Goal: Task Accomplishment & Management: Manage account settings

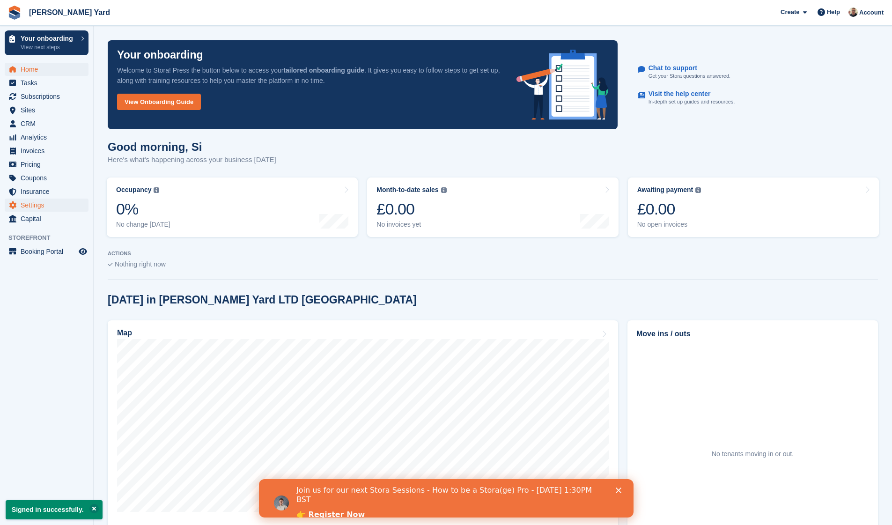
click at [41, 202] on span "Settings" at bounding box center [49, 204] width 56 height 13
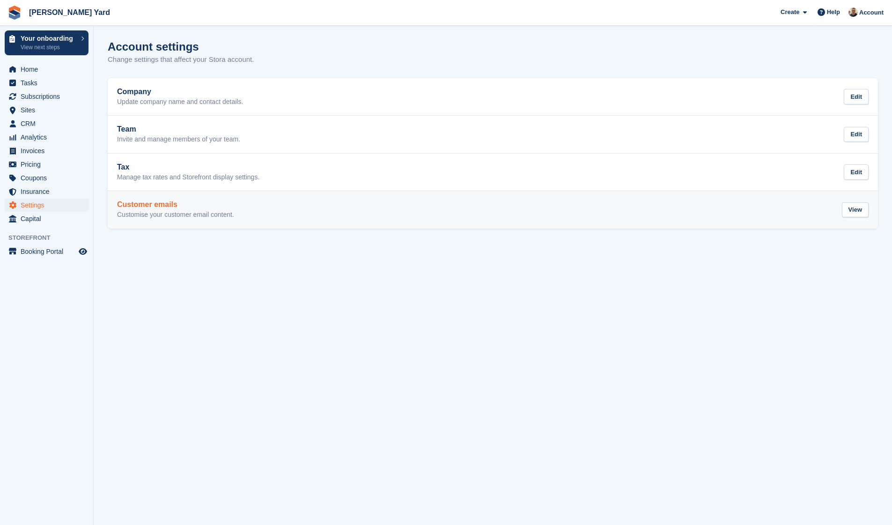
click at [132, 223] on link "Customer emails Customise your customer email content. View" at bounding box center [493, 209] width 770 height 37
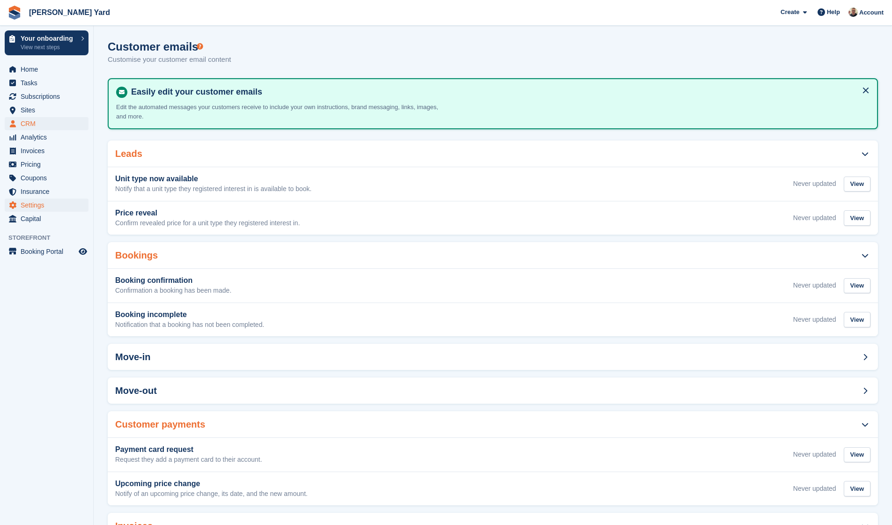
click at [21, 126] on span "CRM" at bounding box center [49, 123] width 56 height 13
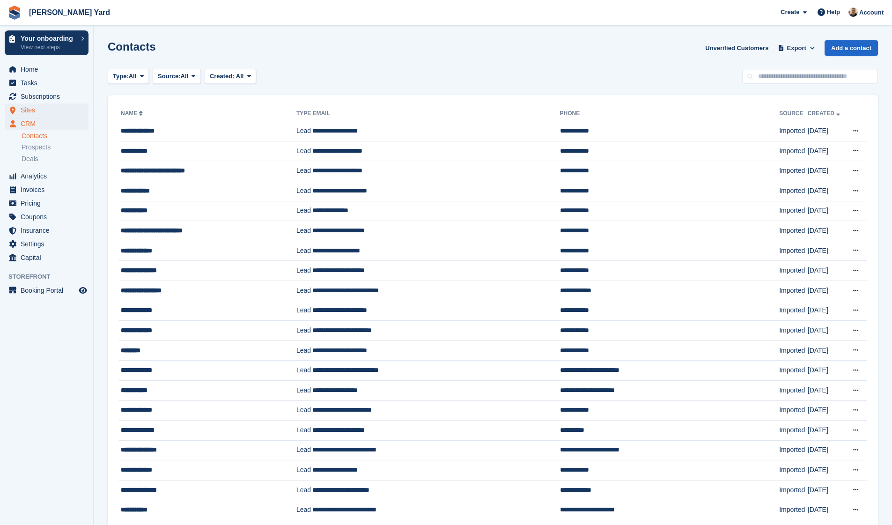
click at [34, 105] on span "Sites" at bounding box center [49, 109] width 56 height 13
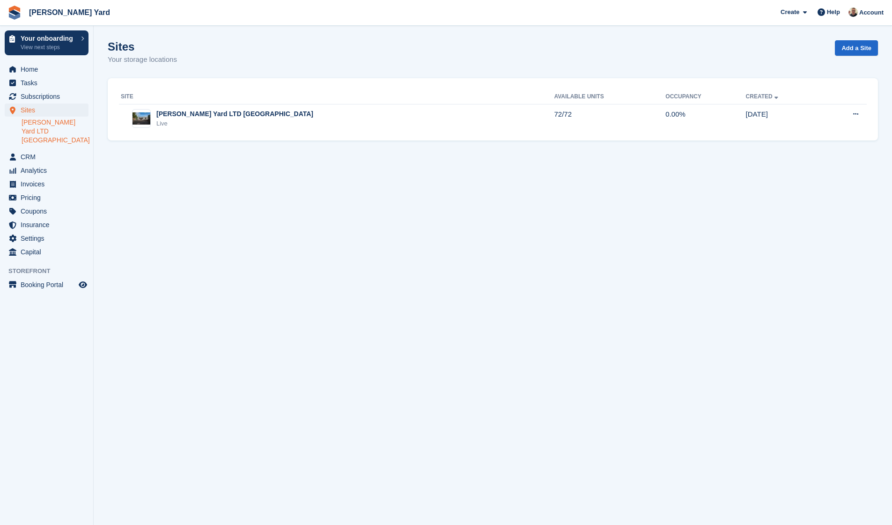
click at [58, 127] on link "[PERSON_NAME] Yard LTD [GEOGRAPHIC_DATA]" at bounding box center [55, 131] width 67 height 27
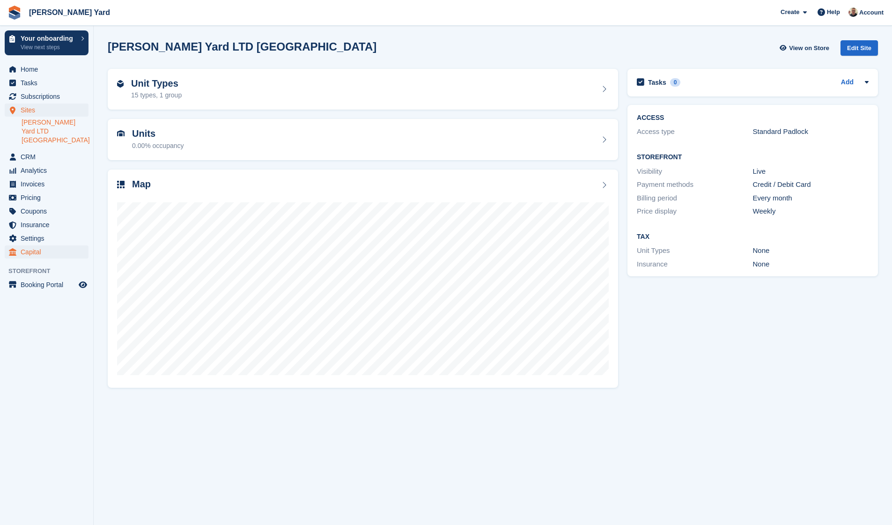
click at [34, 245] on span "Capital" at bounding box center [49, 251] width 56 height 13
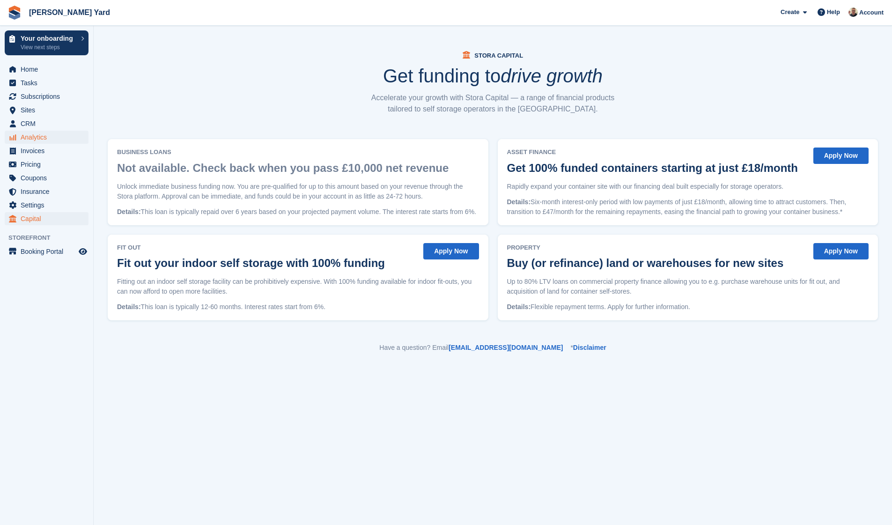
click at [32, 136] on span "Analytics" at bounding box center [49, 137] width 56 height 13
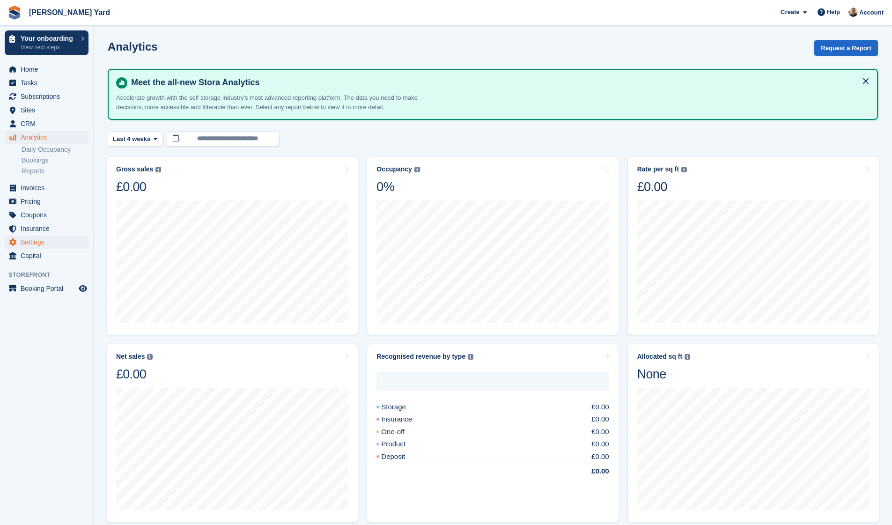
click at [37, 242] on span "Settings" at bounding box center [49, 241] width 56 height 13
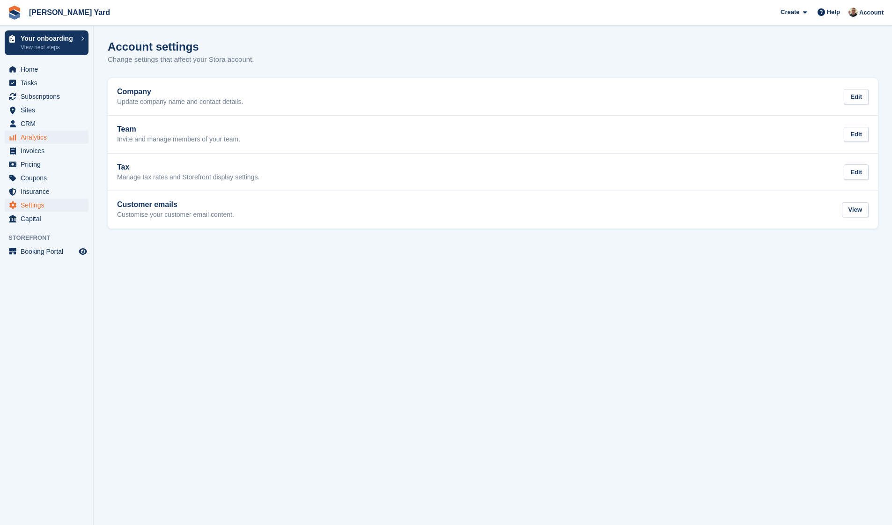
click at [35, 140] on span "Analytics" at bounding box center [49, 137] width 56 height 13
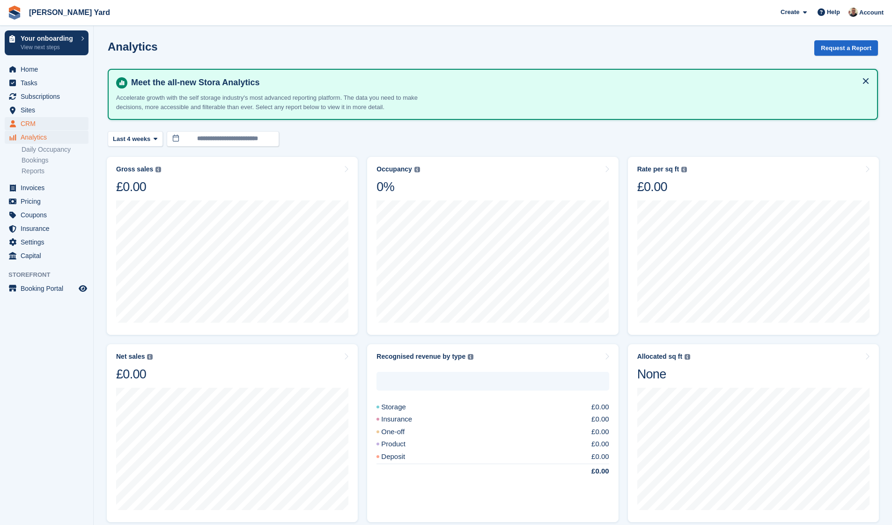
click at [30, 125] on span "CRM" at bounding box center [49, 123] width 56 height 13
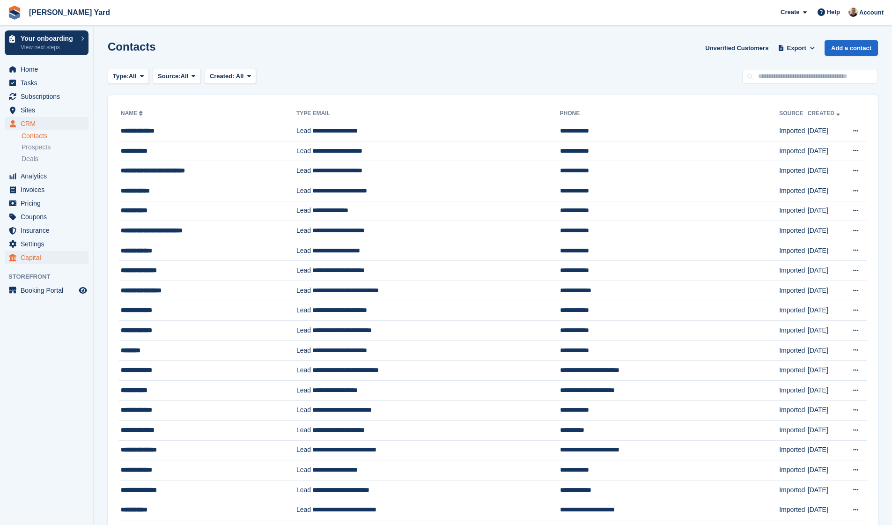
click at [31, 254] on span "Capital" at bounding box center [49, 257] width 56 height 13
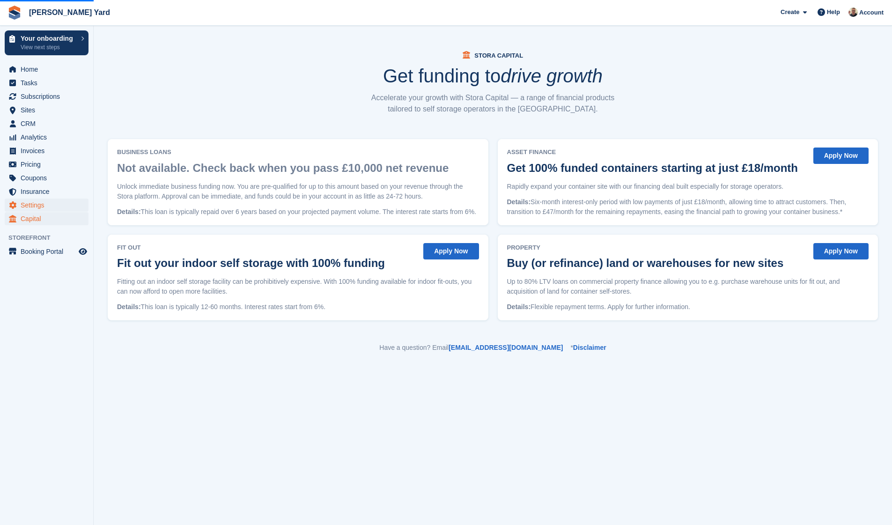
click at [33, 203] on span "Settings" at bounding box center [49, 204] width 56 height 13
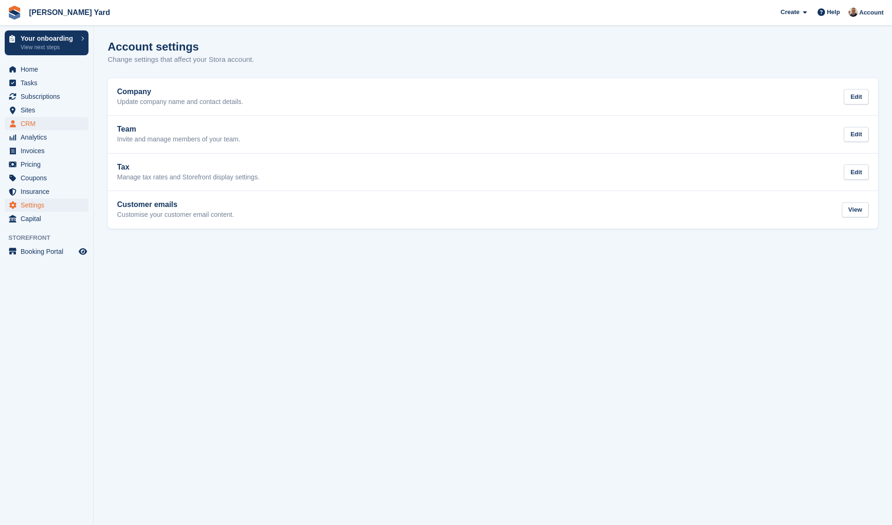
click at [39, 123] on span "CRM" at bounding box center [49, 123] width 56 height 13
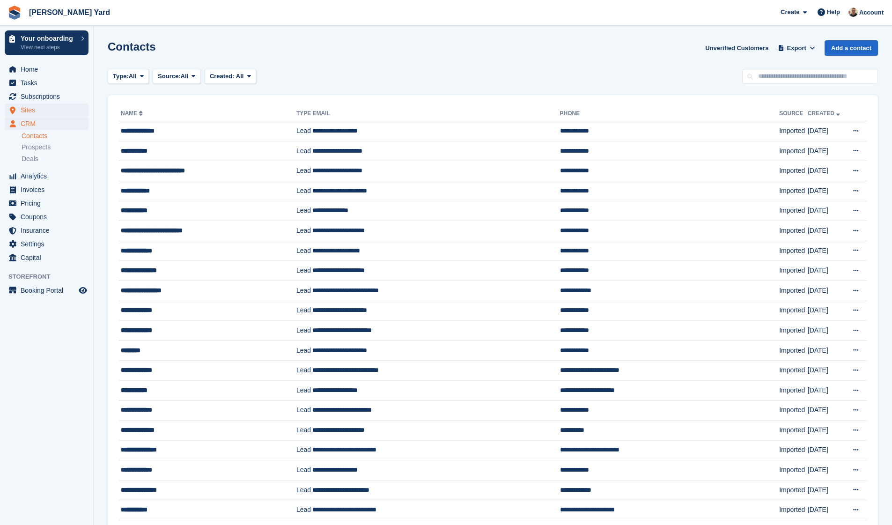
click at [26, 113] on span "Sites" at bounding box center [49, 109] width 56 height 13
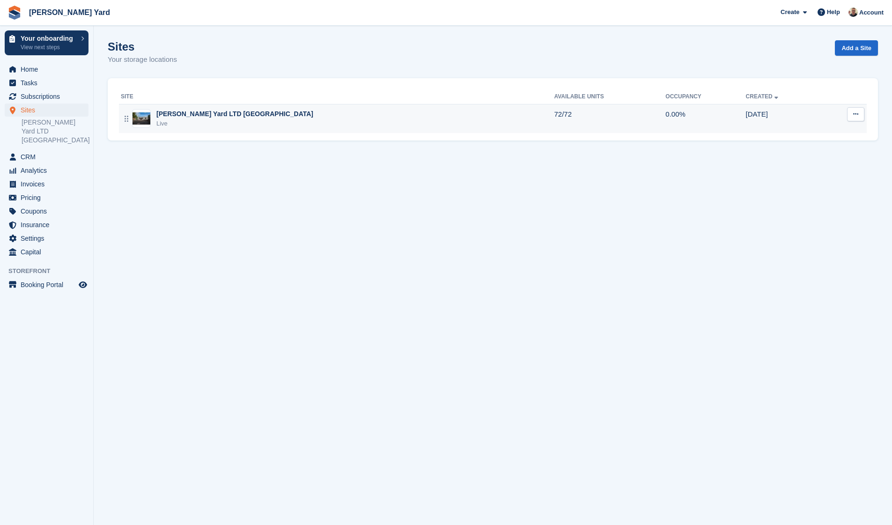
click at [157, 120] on div "Live" at bounding box center [234, 123] width 157 height 9
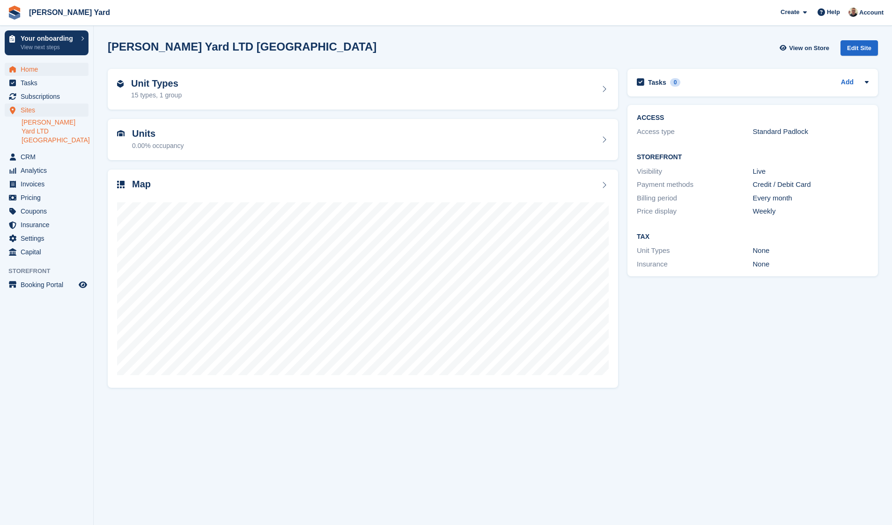
click at [33, 71] on span "Home" at bounding box center [49, 69] width 56 height 13
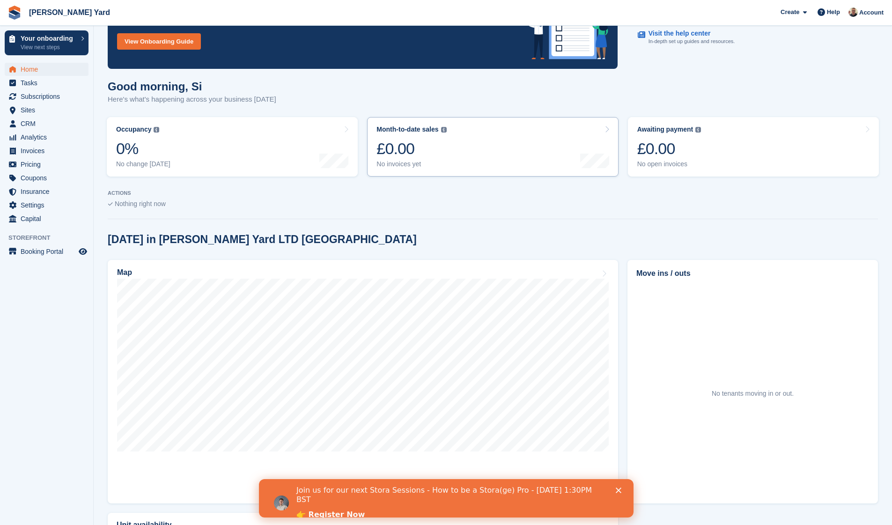
scroll to position [62, 0]
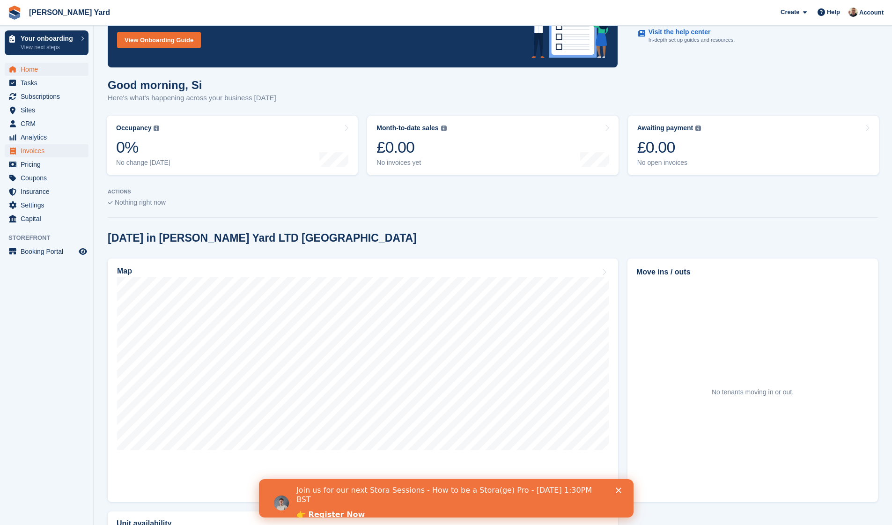
click at [48, 152] on span "Invoices" at bounding box center [49, 150] width 56 height 13
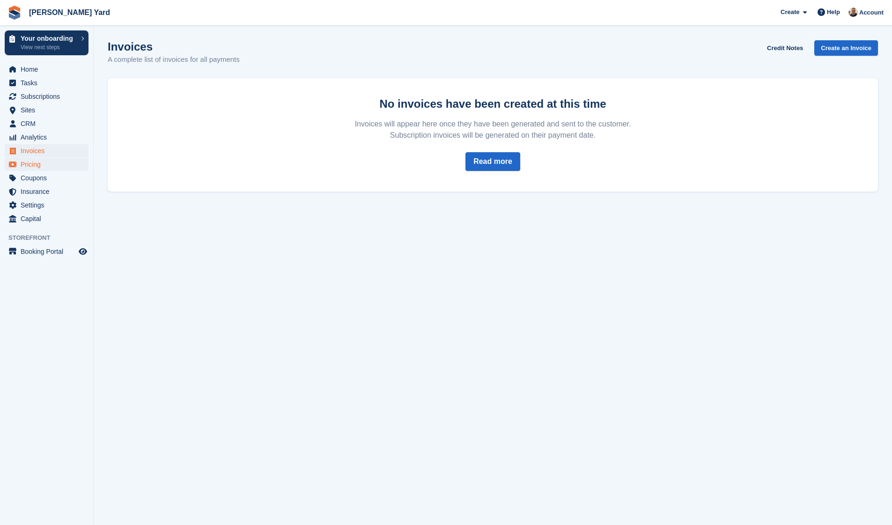
click at [42, 166] on span "Pricing" at bounding box center [49, 164] width 56 height 13
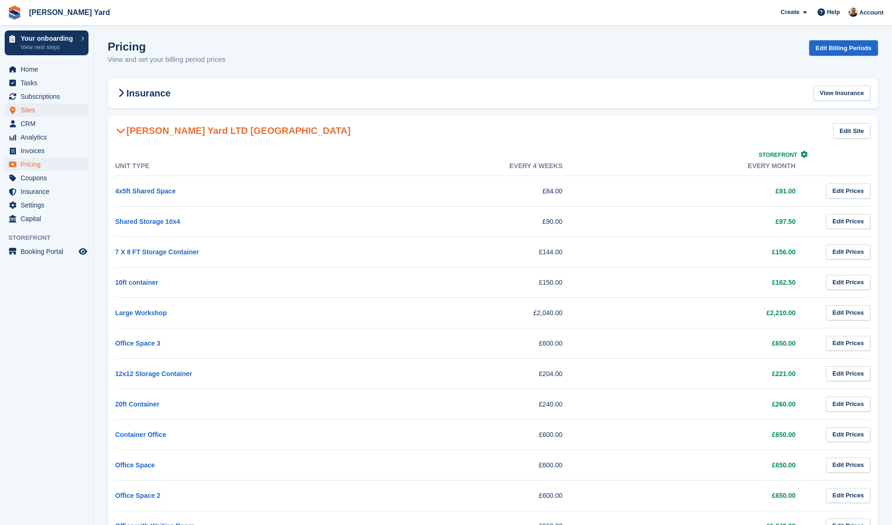
click at [28, 114] on span "Sites" at bounding box center [49, 109] width 56 height 13
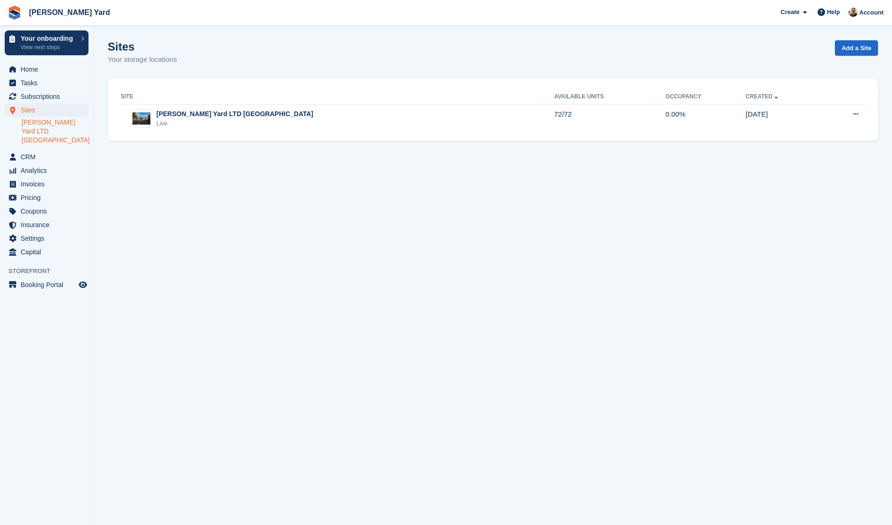
click at [51, 129] on link "[PERSON_NAME] Yard LTD [GEOGRAPHIC_DATA]" at bounding box center [55, 131] width 67 height 27
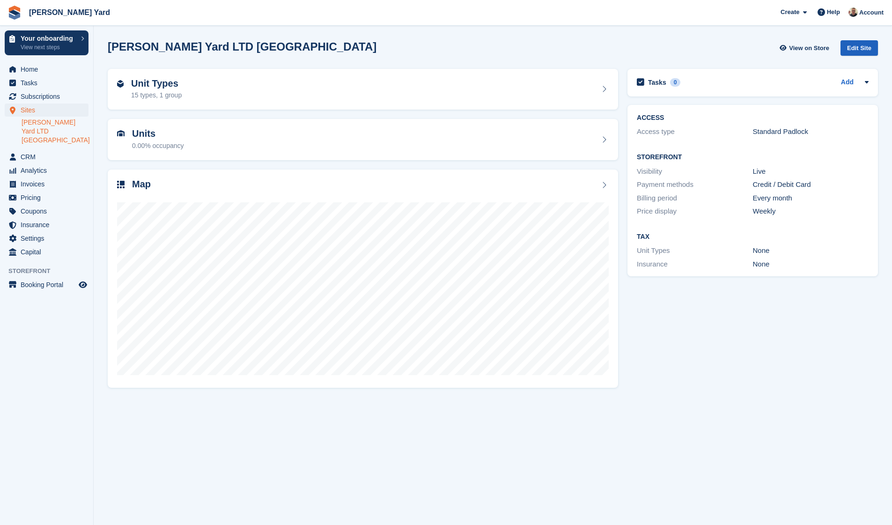
click at [860, 52] on div "Edit Site" at bounding box center [858, 47] width 37 height 15
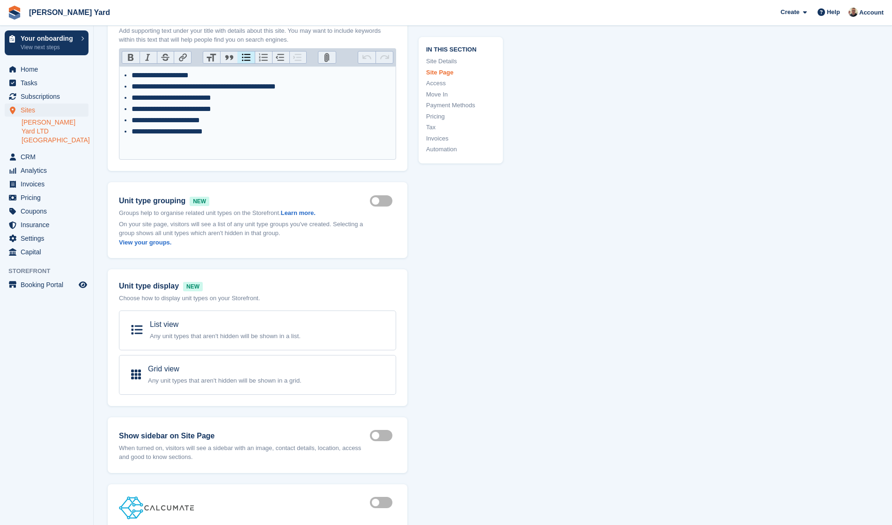
scroll to position [500, 0]
drag, startPoint x: 197, startPoint y: 121, endPoint x: 162, endPoint y: 117, distance: 35.8
click at [162, 117] on li "**********" at bounding box center [262, 120] width 260 height 11
type trix-editor "**********"
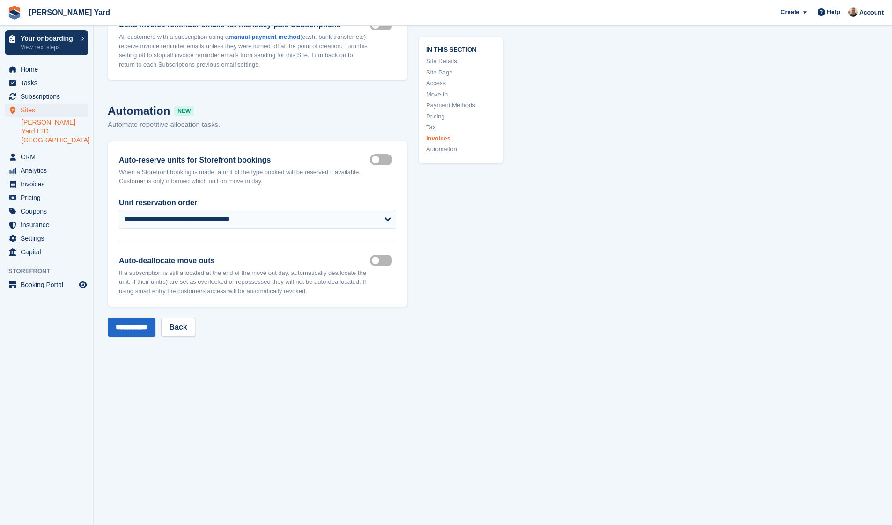
scroll to position [3716, 0]
click at [145, 317] on input "**********" at bounding box center [132, 326] width 48 height 19
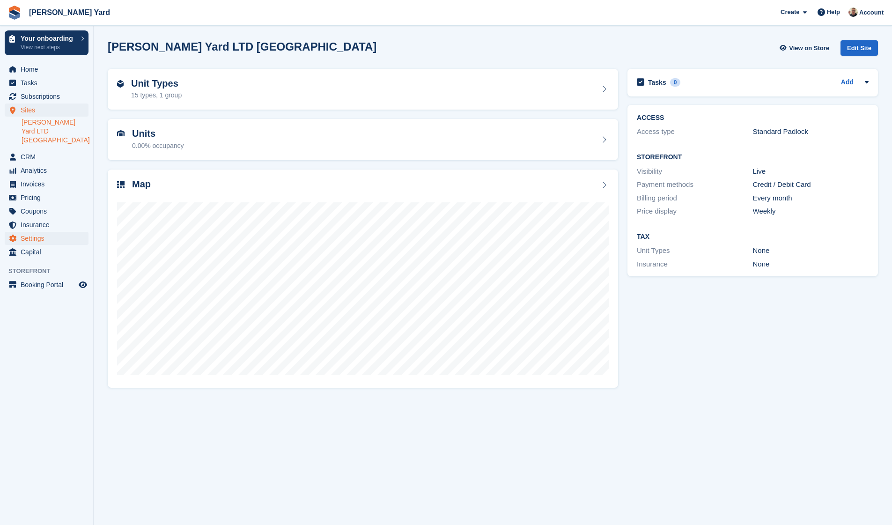
click at [35, 232] on span "Settings" at bounding box center [49, 238] width 56 height 13
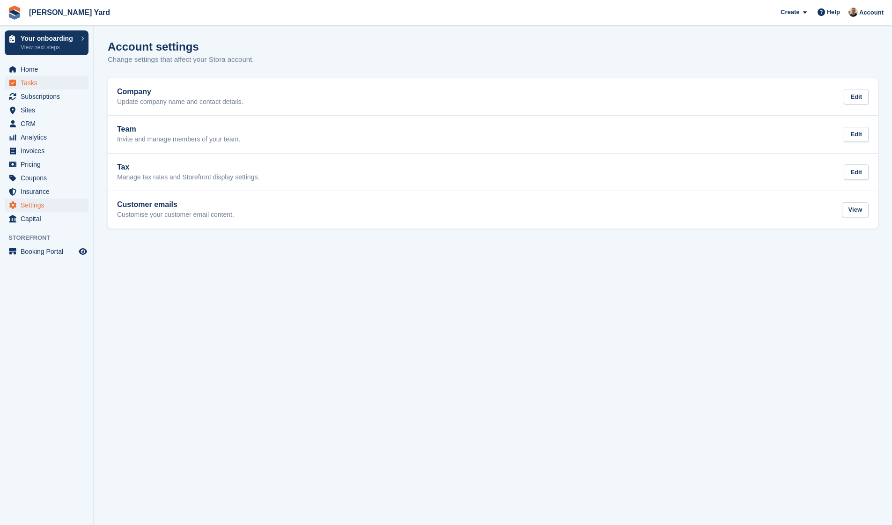
click at [29, 86] on span "Tasks" at bounding box center [49, 82] width 56 height 13
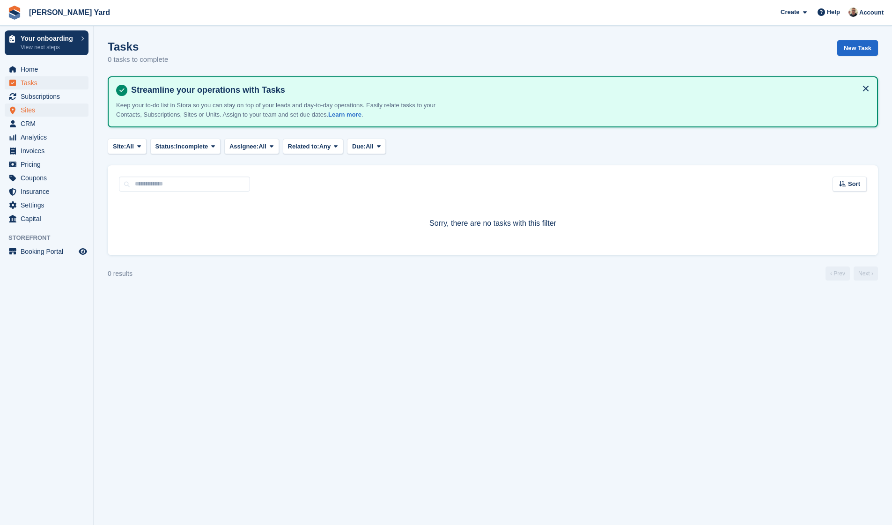
click at [41, 105] on span "Sites" at bounding box center [49, 109] width 56 height 13
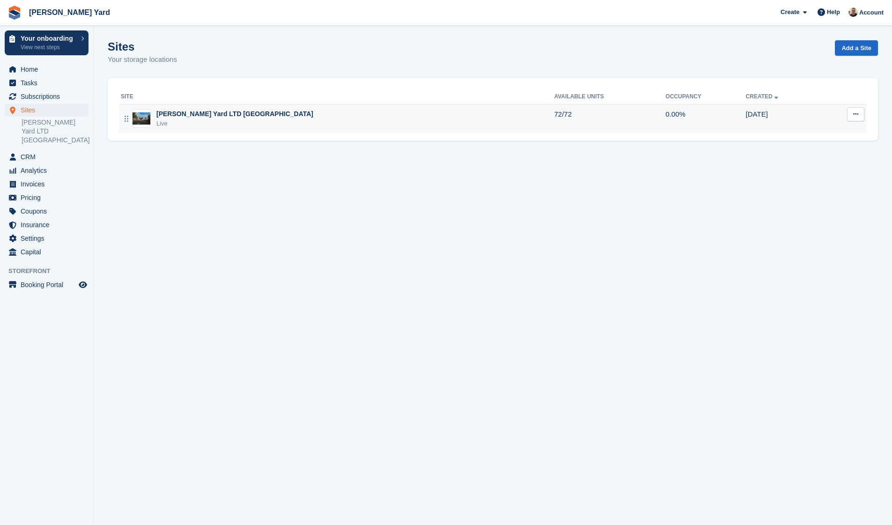
click at [847, 112] on button at bounding box center [855, 114] width 17 height 14
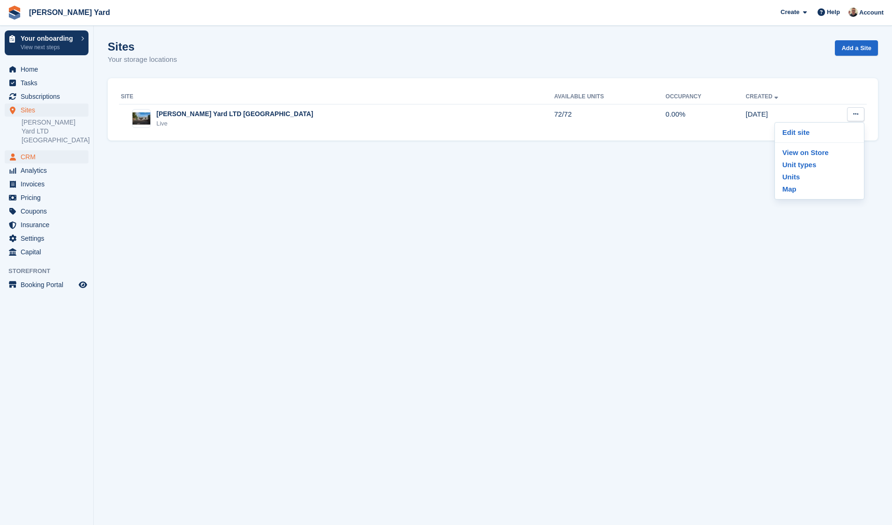
click at [29, 150] on span "CRM" at bounding box center [49, 156] width 56 height 13
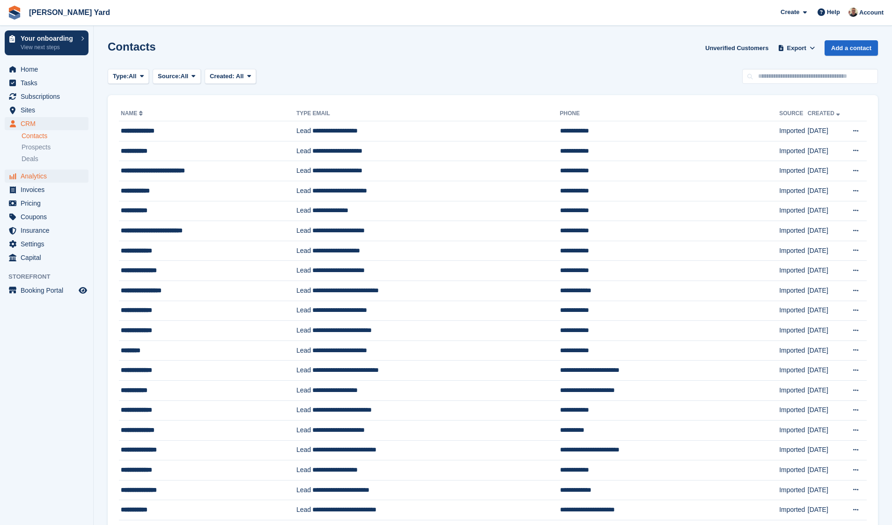
click at [32, 177] on span "Analytics" at bounding box center [49, 175] width 56 height 13
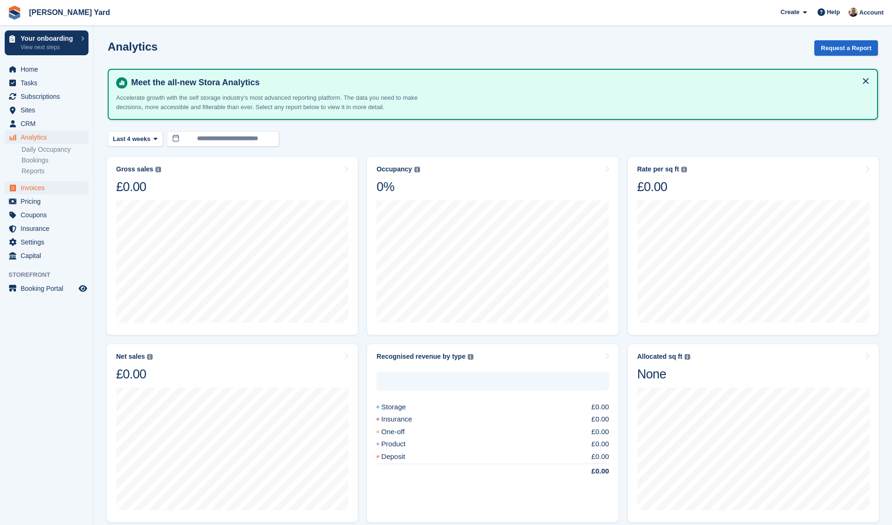
click at [32, 187] on span "Invoices" at bounding box center [49, 187] width 56 height 13
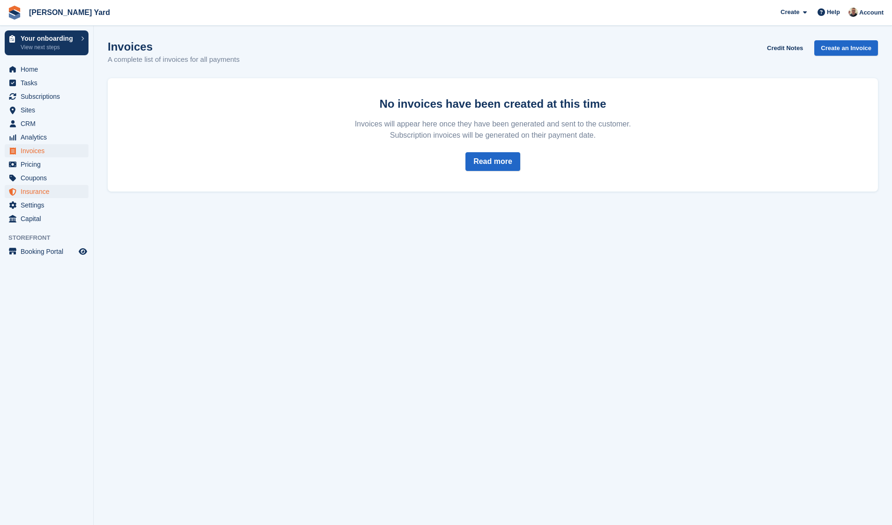
click at [33, 197] on span "Insurance" at bounding box center [49, 191] width 56 height 13
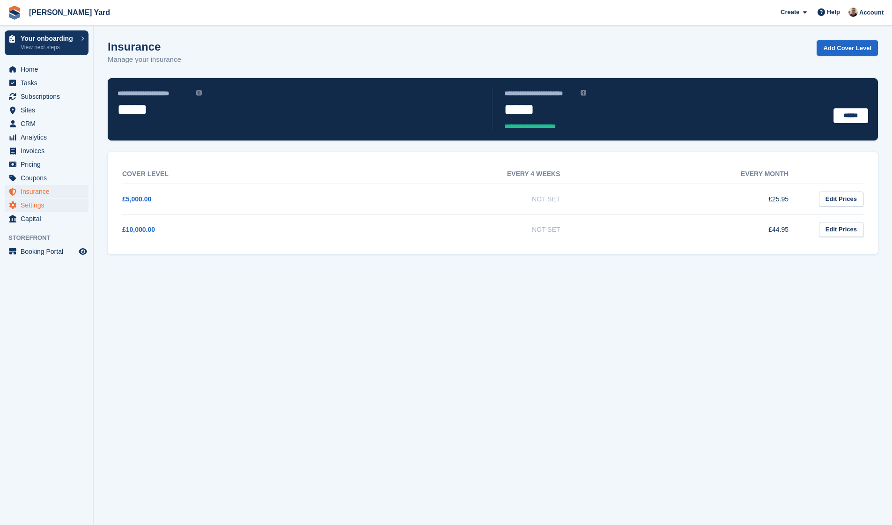
click at [33, 208] on span "Settings" at bounding box center [49, 204] width 56 height 13
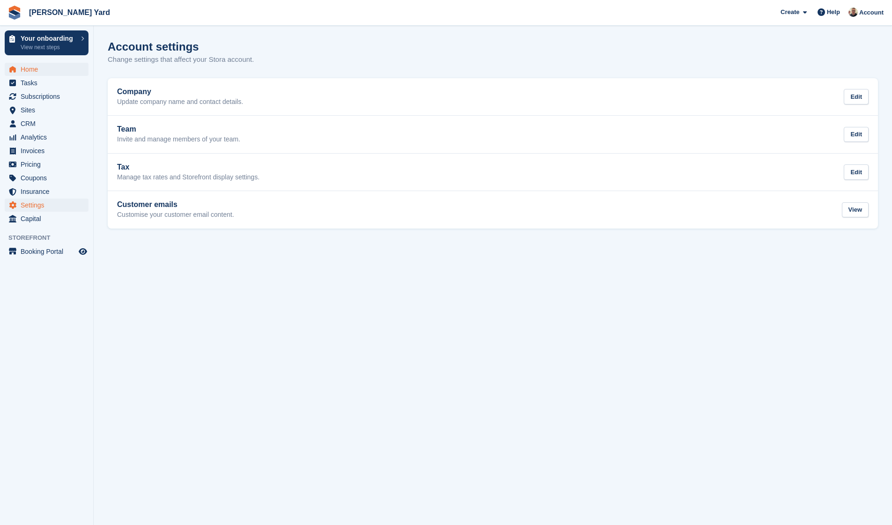
click at [37, 71] on span "Home" at bounding box center [49, 69] width 56 height 13
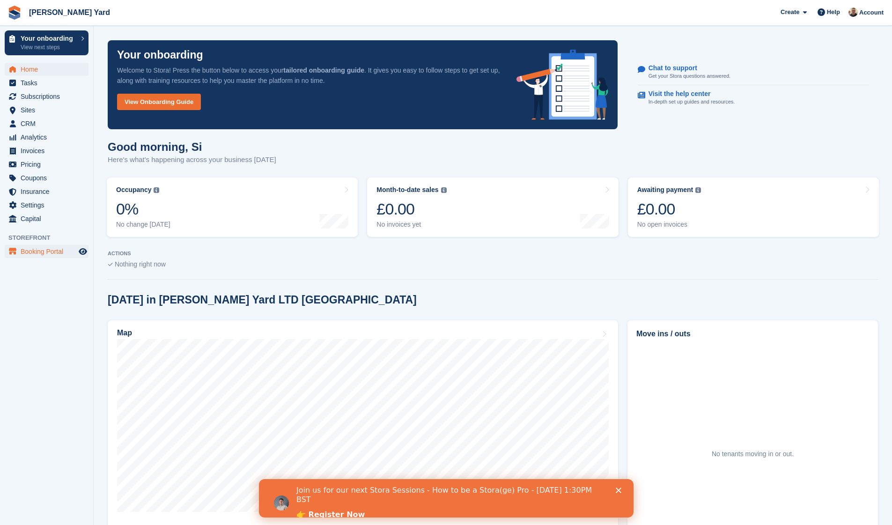
click at [56, 249] on span "Booking Portal" at bounding box center [49, 251] width 56 height 13
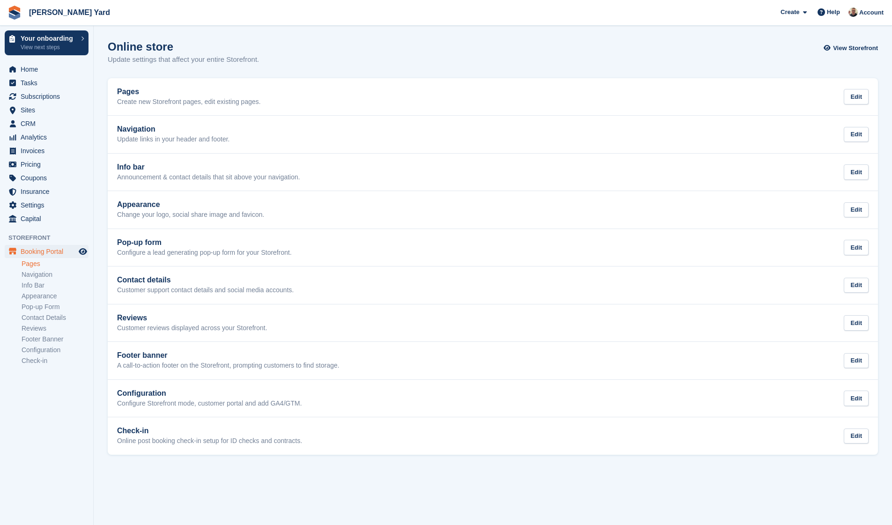
click at [40, 265] on link "Pages" at bounding box center [55, 263] width 67 height 9
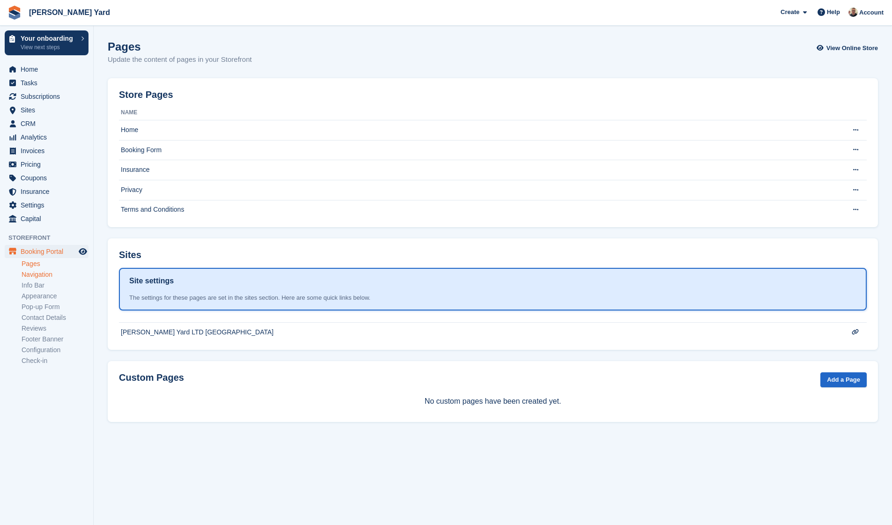
click at [34, 277] on link "Navigation" at bounding box center [55, 274] width 67 height 9
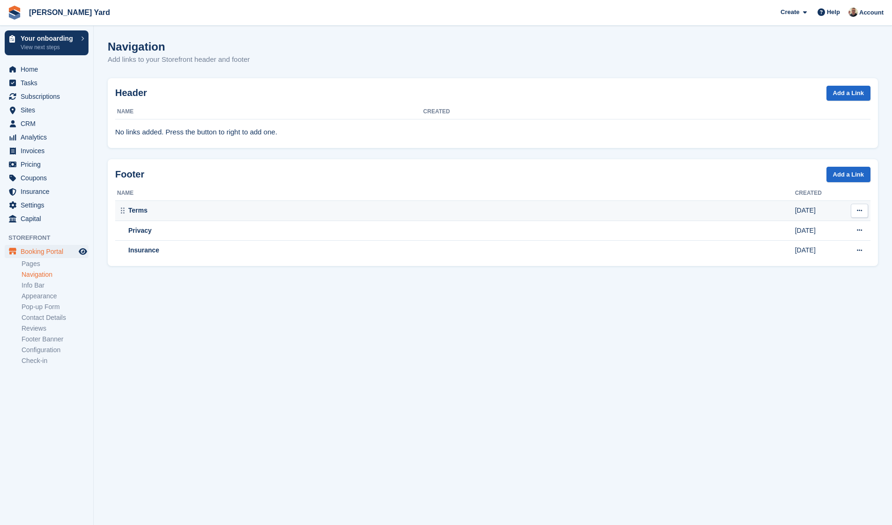
click at [156, 201] on td "Terms" at bounding box center [455, 211] width 680 height 20
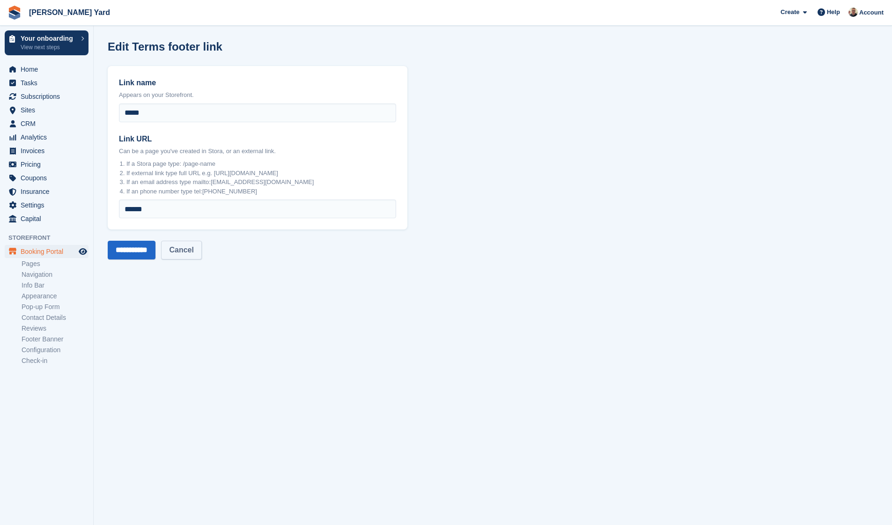
click at [196, 255] on link "Cancel" at bounding box center [181, 250] width 40 height 19
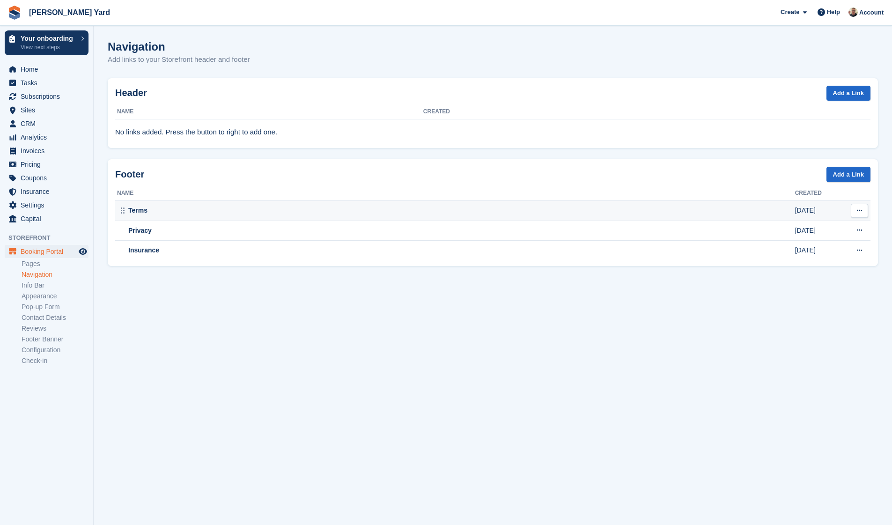
click at [860, 209] on icon at bounding box center [859, 210] width 5 height 6
click at [827, 225] on p "Edit" at bounding box center [822, 229] width 81 height 12
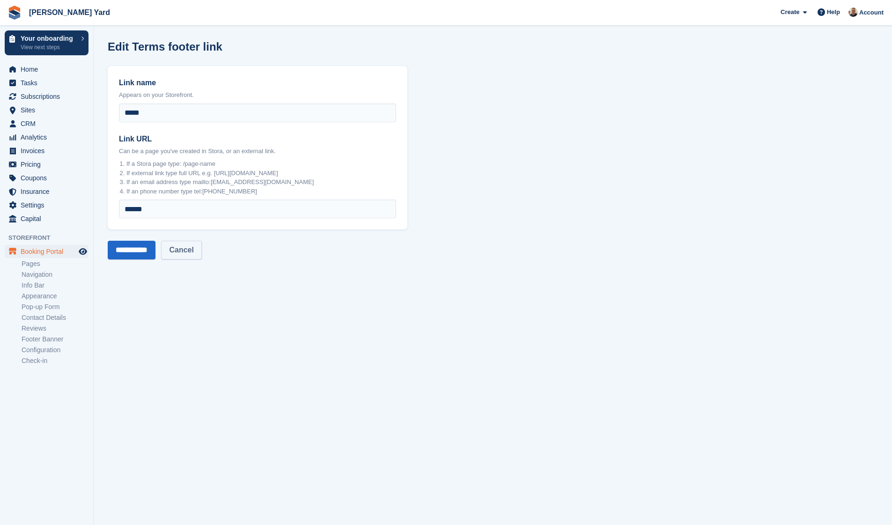
click at [191, 258] on link "Cancel" at bounding box center [181, 250] width 40 height 19
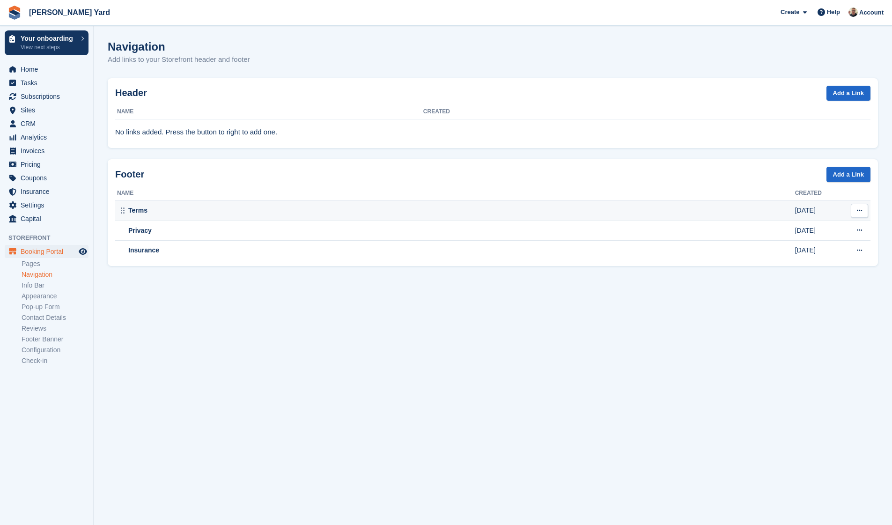
click at [138, 212] on div "Terms" at bounding box center [456, 211] width 678 height 10
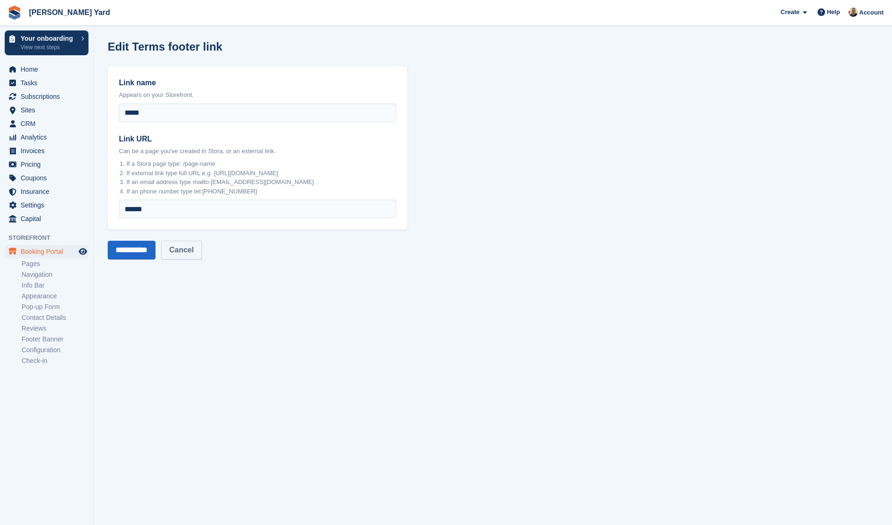
click at [183, 250] on link "Cancel" at bounding box center [181, 250] width 40 height 19
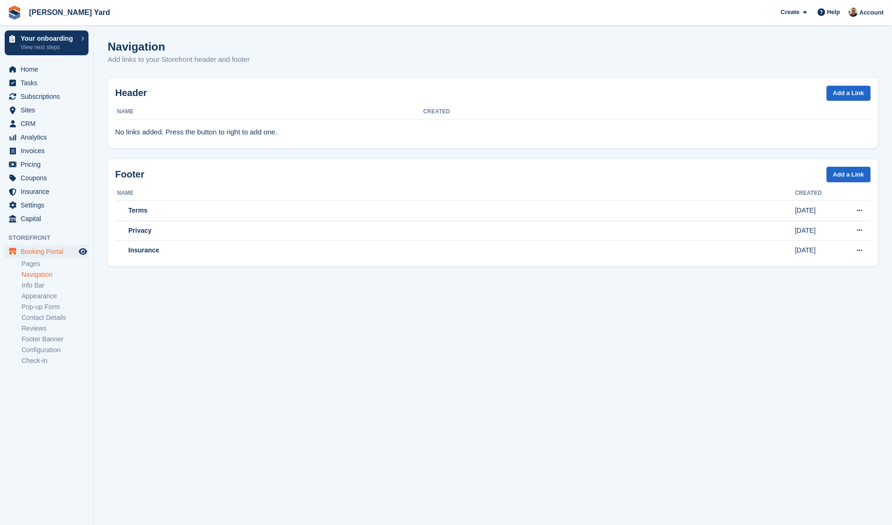
click at [42, 289] on li "Info Bar" at bounding box center [58, 285] width 72 height 10
click at [34, 285] on link "Info Bar" at bounding box center [55, 285] width 67 height 9
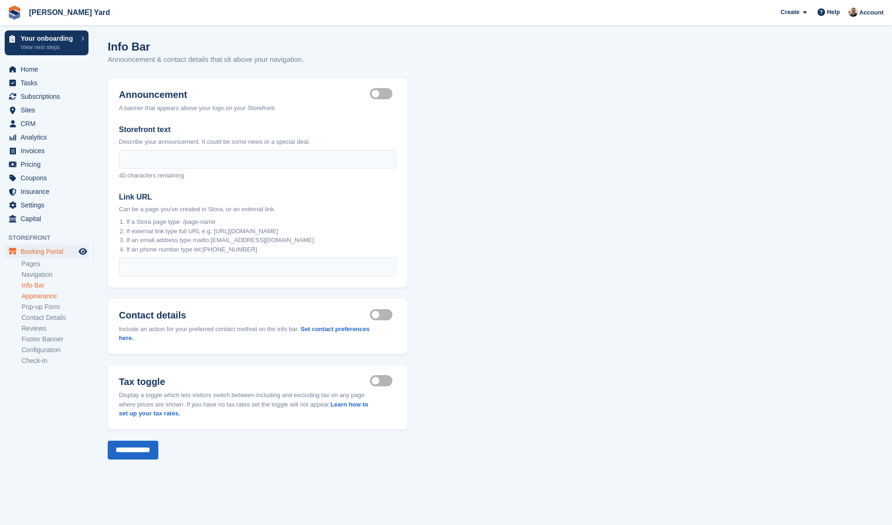
click at [44, 295] on link "Appearance" at bounding box center [55, 296] width 67 height 9
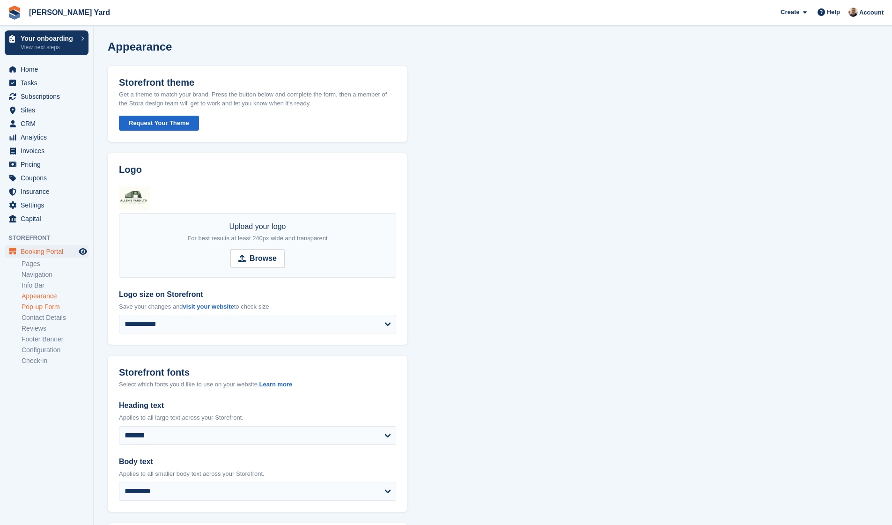
click at [43, 305] on link "Pop-up Form" at bounding box center [55, 306] width 67 height 9
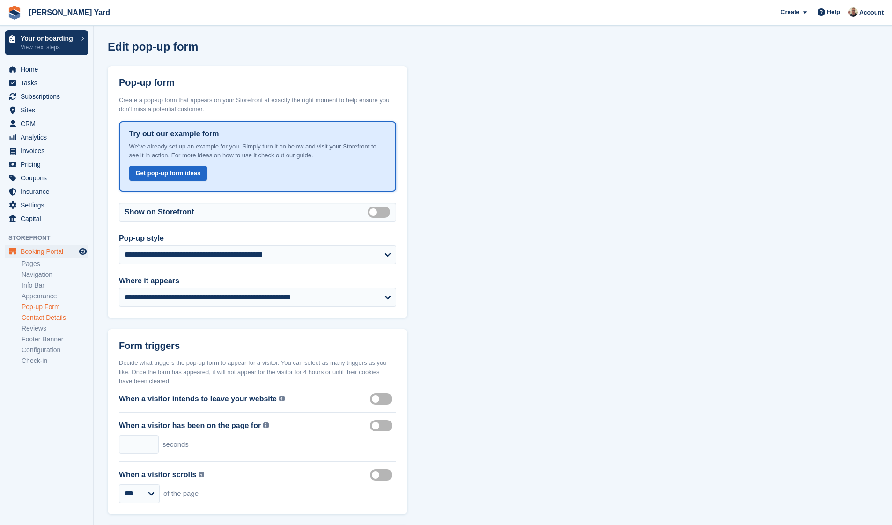
click at [52, 319] on link "Contact Details" at bounding box center [55, 317] width 67 height 9
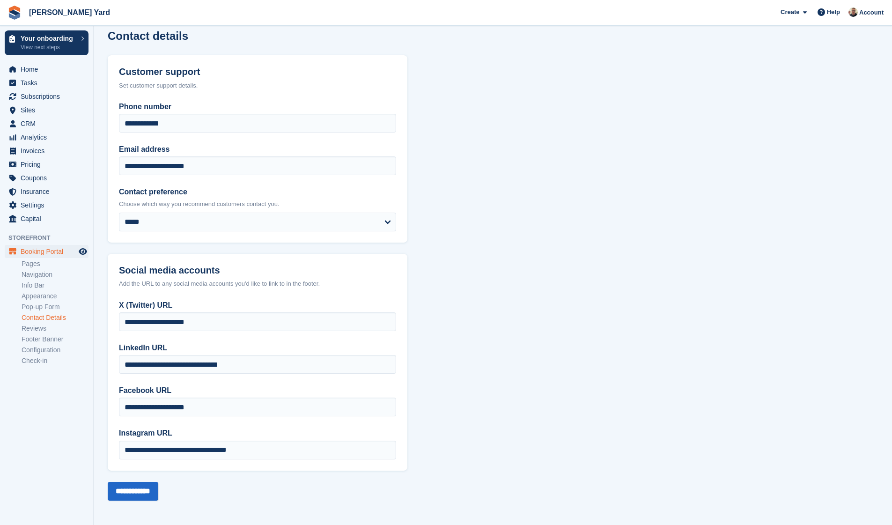
scroll to position [10, 0]
click at [41, 331] on link "Reviews" at bounding box center [55, 328] width 67 height 9
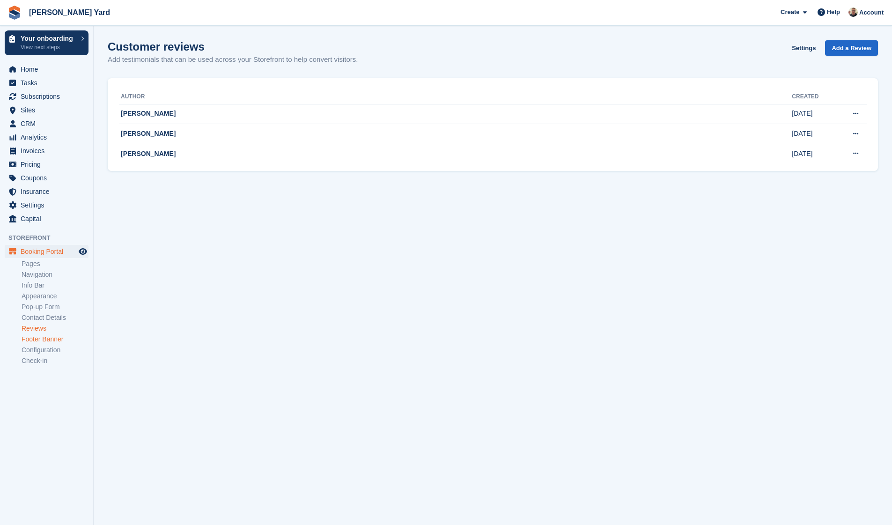
click at [44, 340] on link "Footer Banner" at bounding box center [55, 339] width 67 height 9
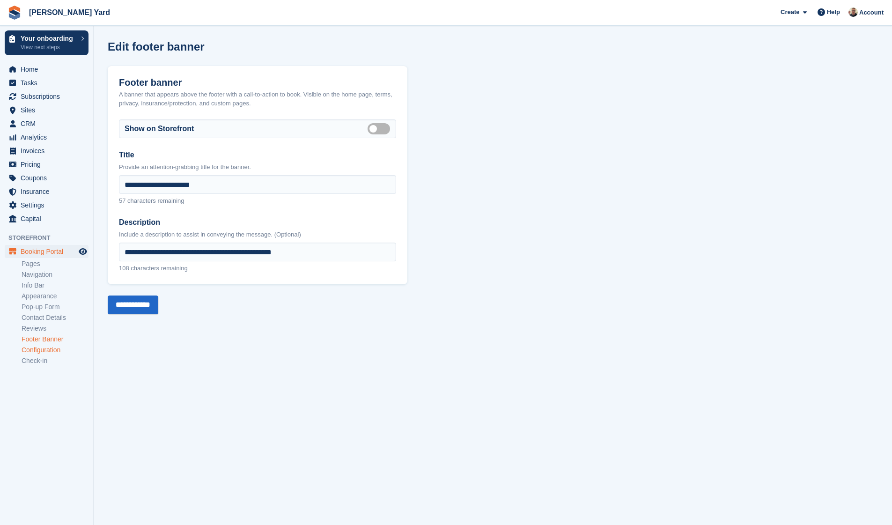
click at [46, 349] on link "Configuration" at bounding box center [55, 349] width 67 height 9
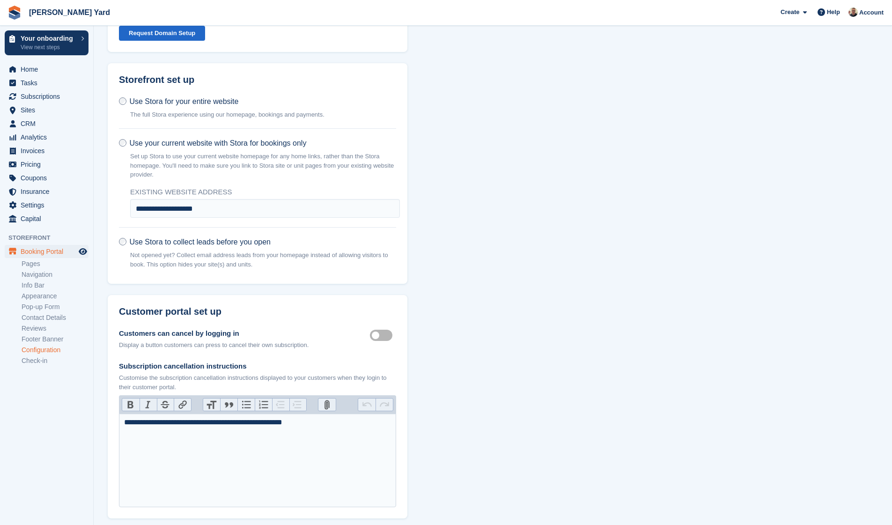
scroll to position [98, 0]
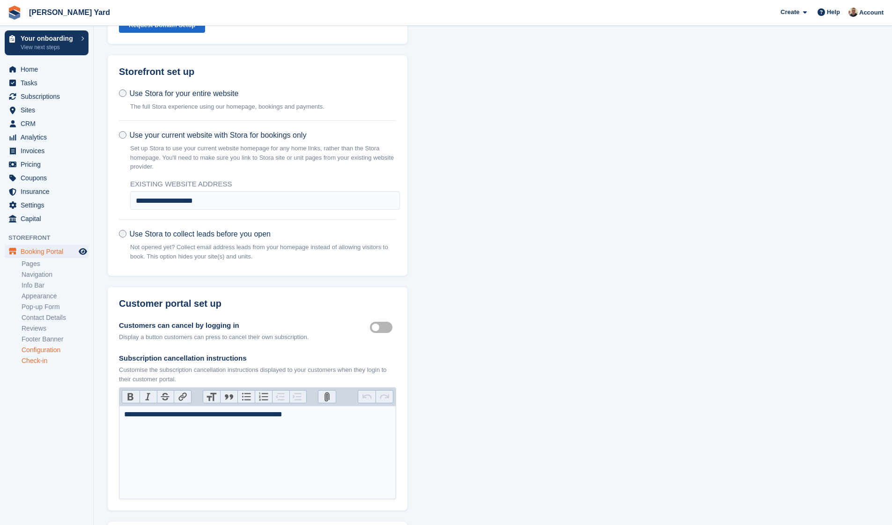
click at [33, 360] on link "Check-in" at bounding box center [55, 360] width 67 height 9
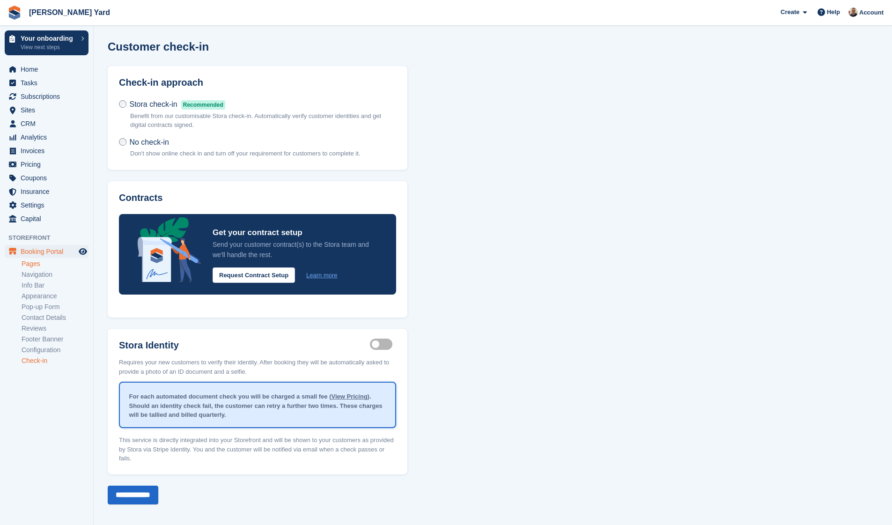
click at [38, 263] on link "Pages" at bounding box center [55, 263] width 67 height 9
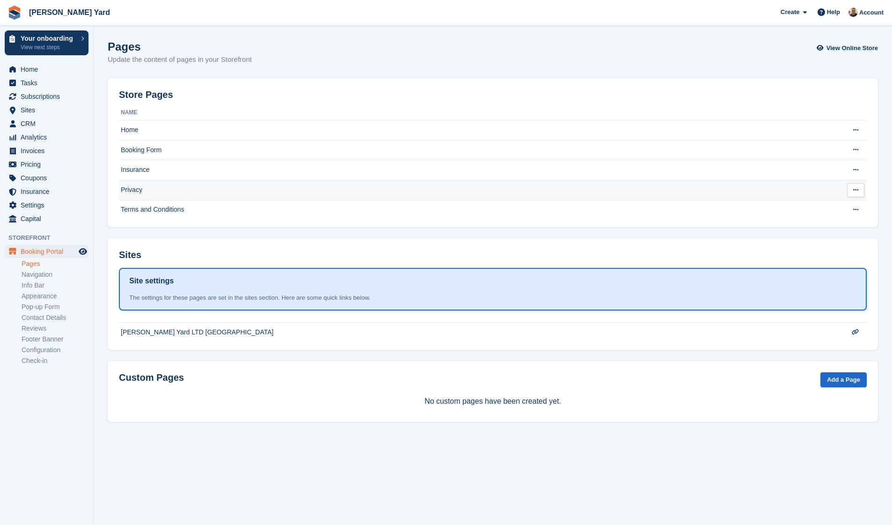
click at [825, 197] on td "Privacy" at bounding box center [474, 190] width 710 height 20
click at [611, 230] on section "Pages Update the content of pages in your Storefront View Online Store Store Pa…" at bounding box center [493, 262] width 798 height 525
click at [613, 218] on td "Terms and Conditions" at bounding box center [474, 210] width 710 height 20
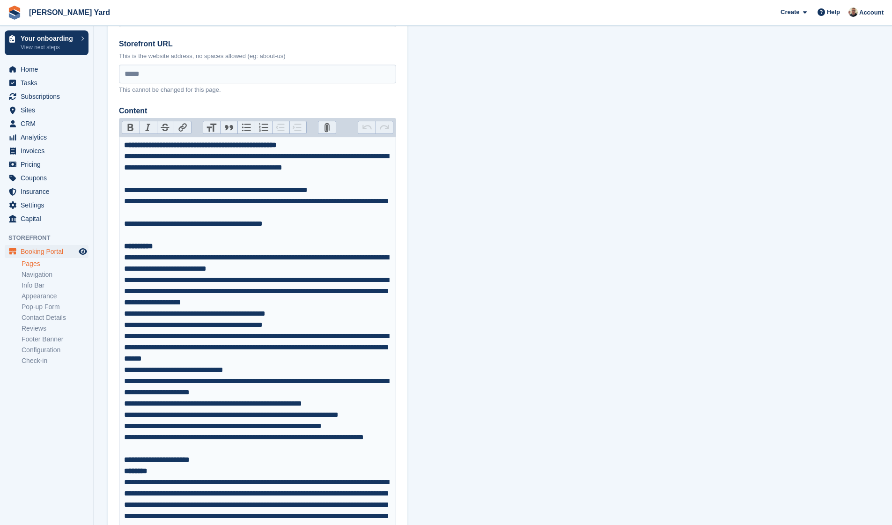
scroll to position [89, 0]
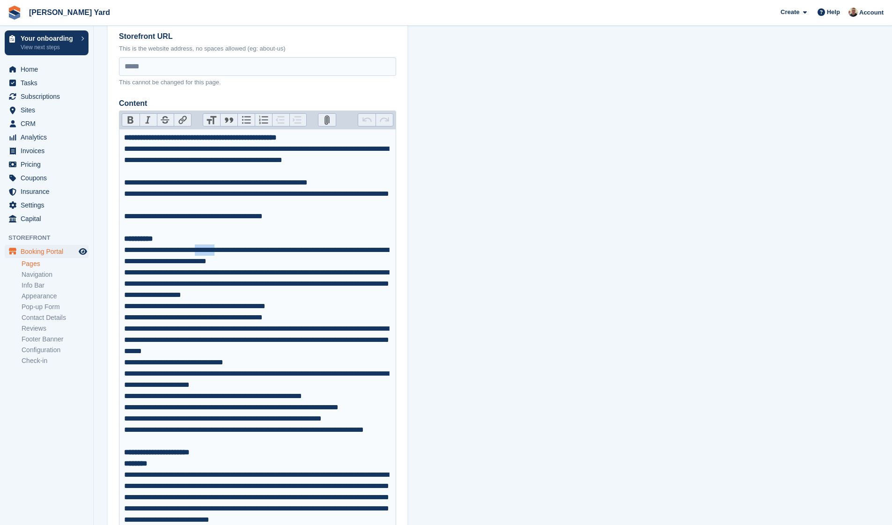
drag, startPoint x: 232, startPoint y: 250, endPoint x: 206, endPoint y: 250, distance: 25.8
click at [206, 250] on div "**********" at bounding box center [257, 255] width 267 height 22
click at [272, 261] on div "**********" at bounding box center [257, 255] width 267 height 22
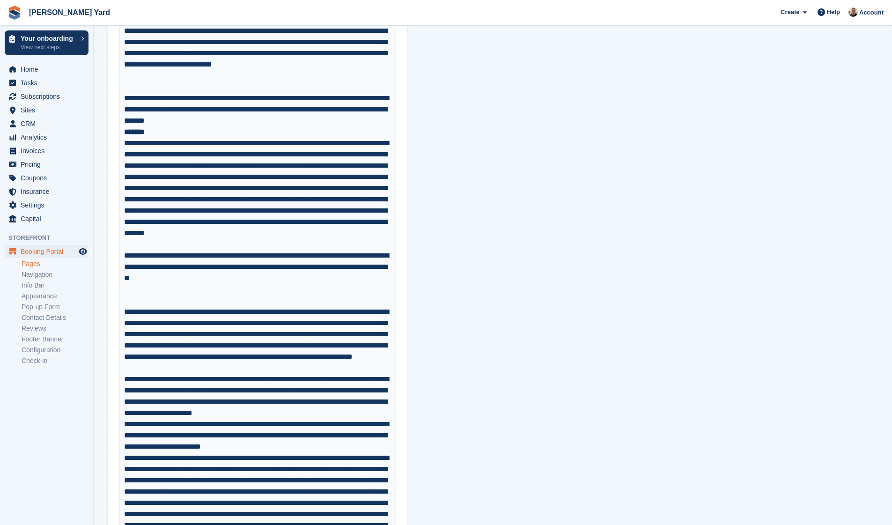
scroll to position [1500, 0]
click at [301, 300] on div "**********" at bounding box center [257, 221] width 267 height 169
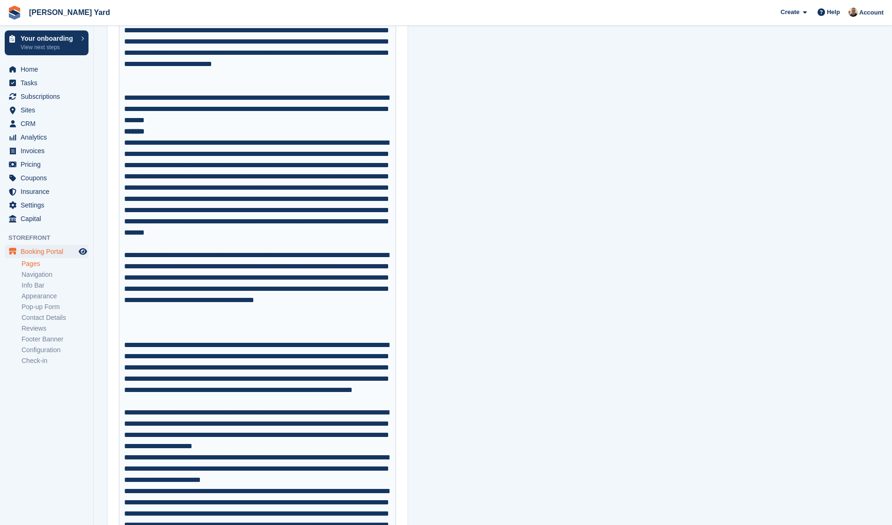
type trix-editor "**********"
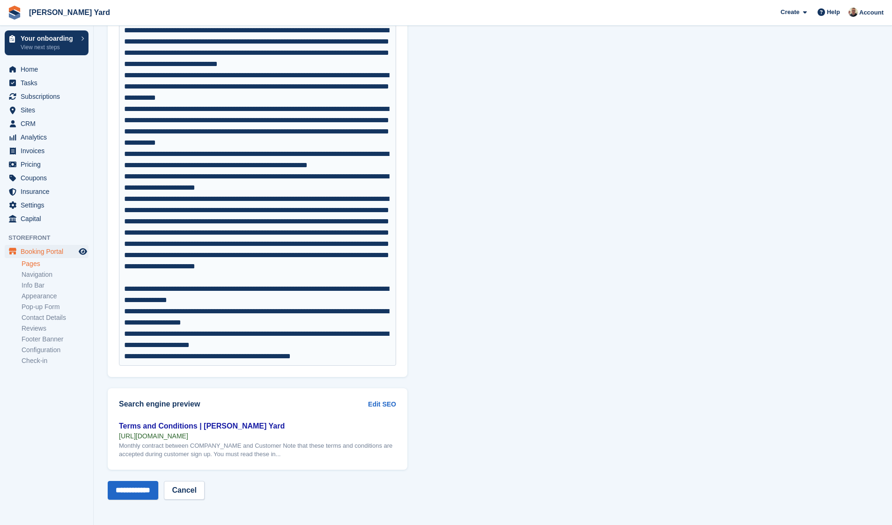
scroll to position [4600, 0]
click at [134, 489] on input "**********" at bounding box center [133, 490] width 51 height 19
